Goal: Task Accomplishment & Management: Manage account settings

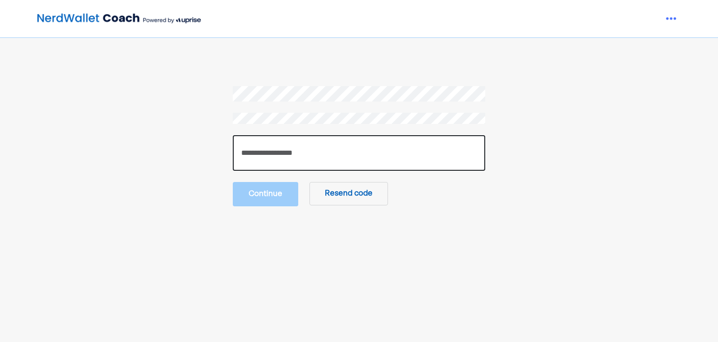
click at [248, 144] on input "number" at bounding box center [359, 153] width 252 height 36
type input "******"
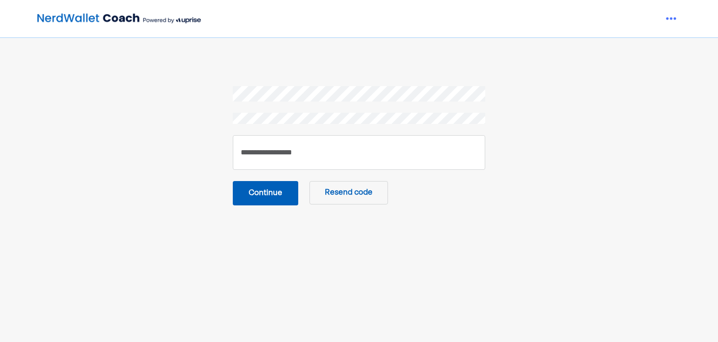
click at [269, 192] on button "Continue" at bounding box center [265, 193] width 65 height 24
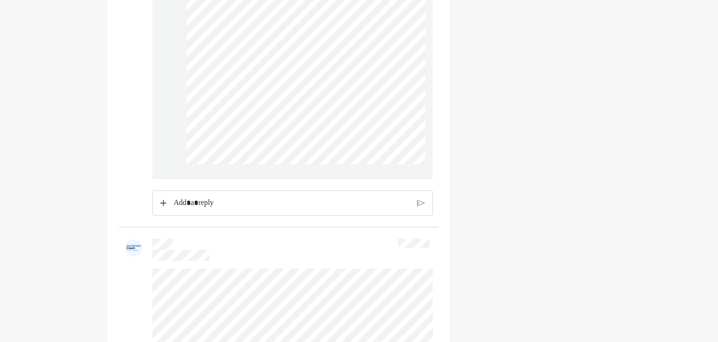
scroll to position [1585, 0]
